Goal: Information Seeking & Learning: Understand process/instructions

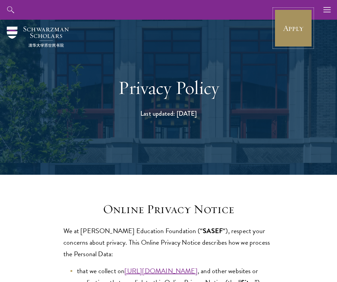
click at [292, 26] on link "Apply" at bounding box center [293, 28] width 38 height 38
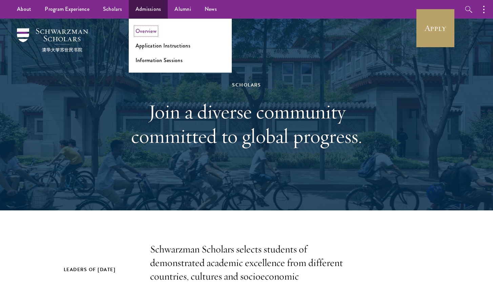
click at [147, 29] on link "Overview" at bounding box center [146, 31] width 21 height 8
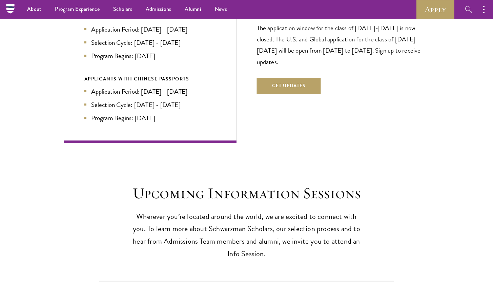
scroll to position [1417, 0]
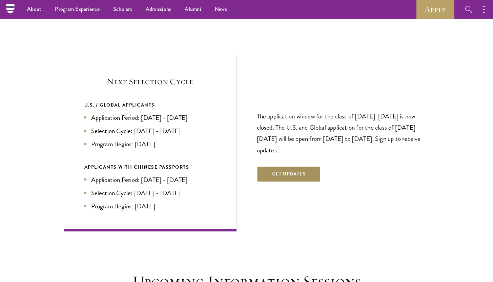
click at [301, 172] on button "Get Updates" at bounding box center [289, 174] width 64 height 16
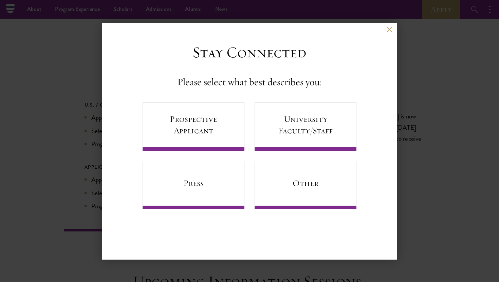
click at [394, 34] on div "Back" at bounding box center [249, 35] width 295 height 16
click at [390, 31] on button at bounding box center [389, 30] width 6 height 6
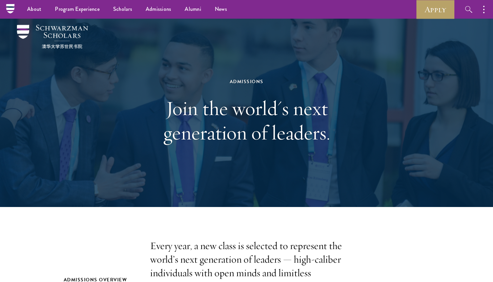
scroll to position [0, 0]
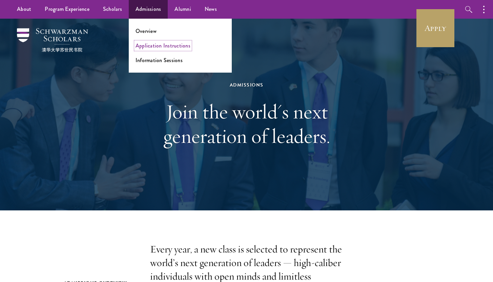
click at [153, 43] on link "Application Instructions" at bounding box center [163, 46] width 55 height 8
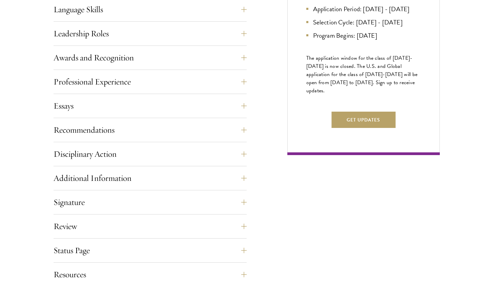
scroll to position [484, 0]
